Goal: Book appointment/travel/reservation

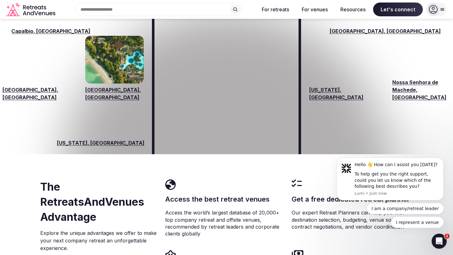
scroll to position [1014, 0]
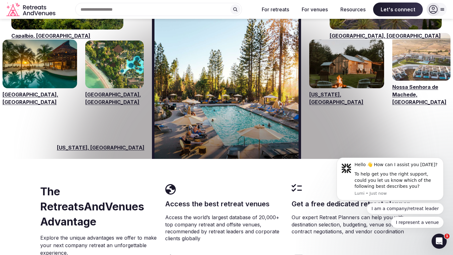
click at [105, 91] on link "[GEOGRAPHIC_DATA], [GEOGRAPHIC_DATA]" at bounding box center [114, 98] width 58 height 15
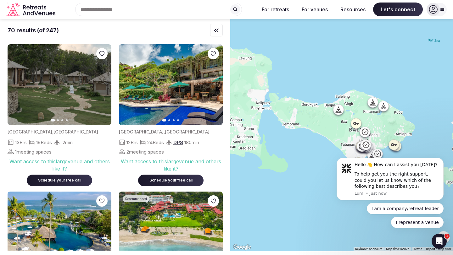
click at [82, 104] on img at bounding box center [60, 84] width 104 height 81
click at [80, 70] on img at bounding box center [60, 84] width 104 height 81
click at [101, 81] on button "Next slide" at bounding box center [102, 85] width 10 height 10
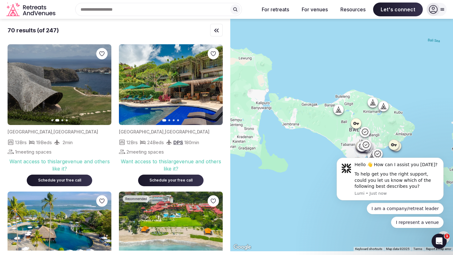
click at [65, 108] on img at bounding box center [60, 84] width 104 height 81
click at [61, 74] on img at bounding box center [60, 84] width 104 height 81
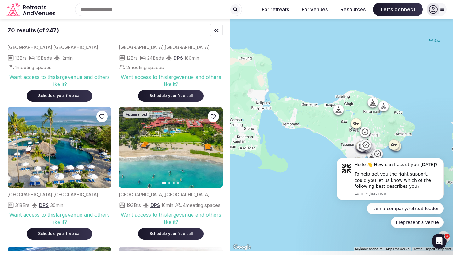
scroll to position [114, 0]
